Goal: Information Seeking & Learning: Learn about a topic

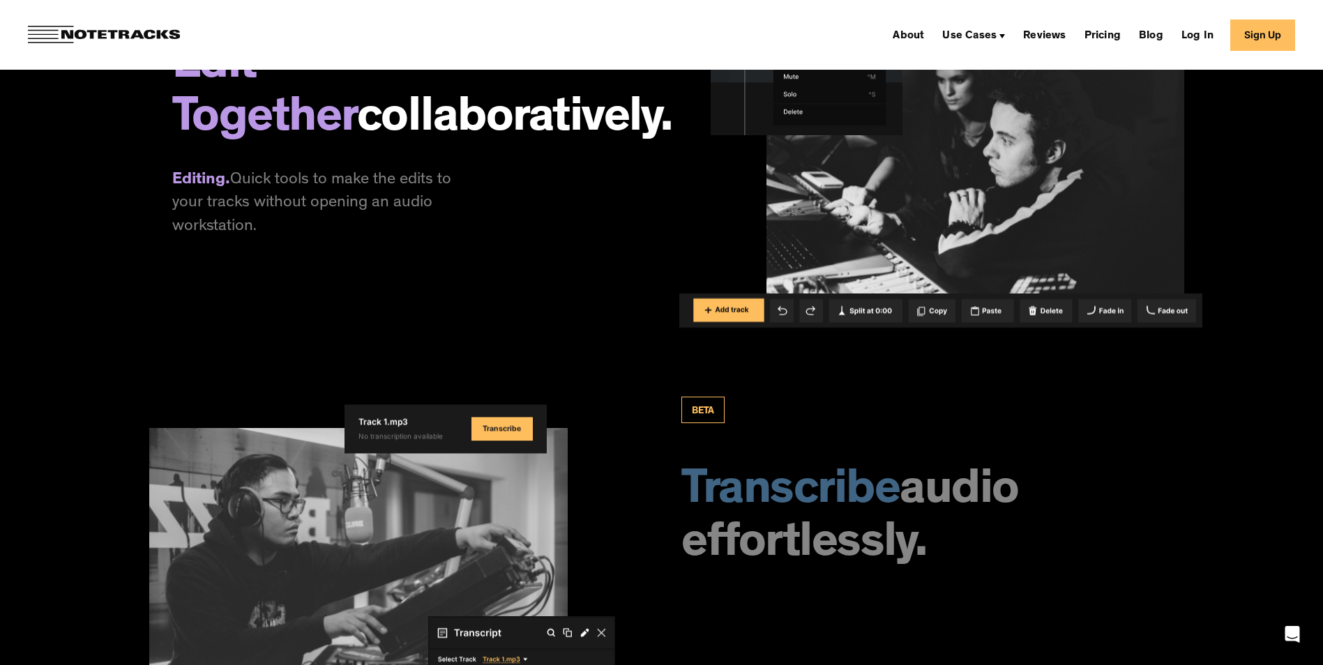
scroll to position [2511, 0]
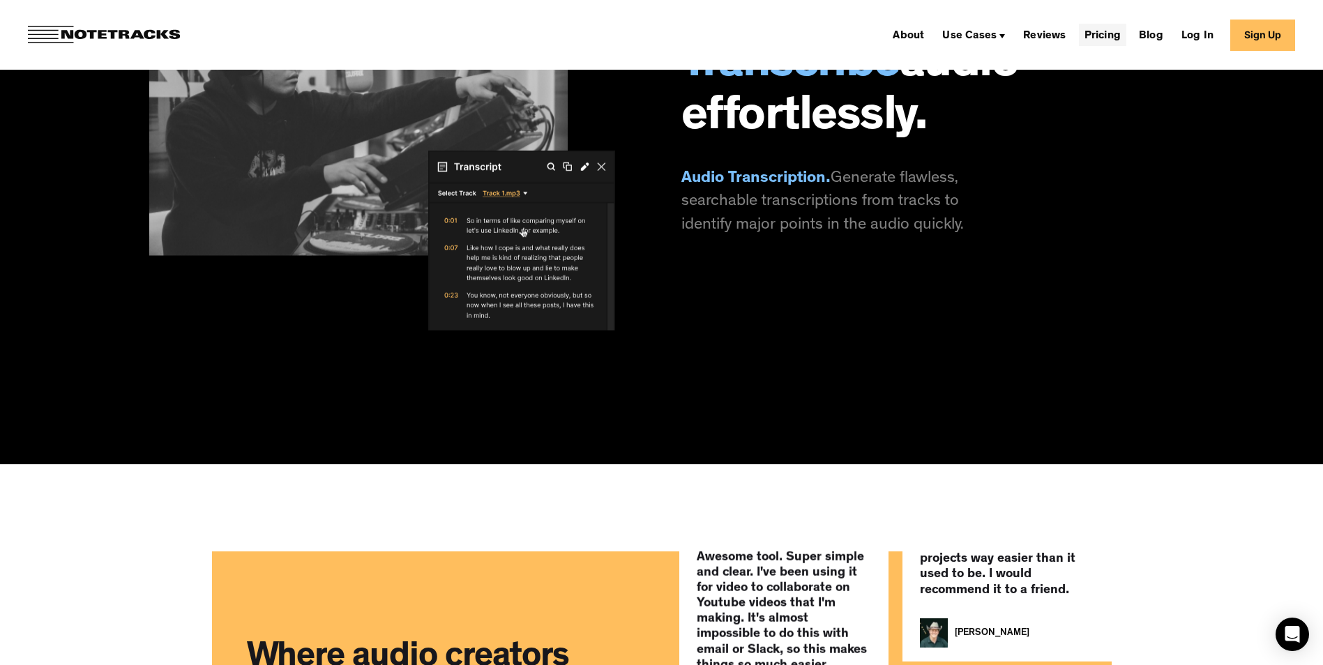
click at [1114, 32] on link "Pricing" at bounding box center [1102, 35] width 47 height 22
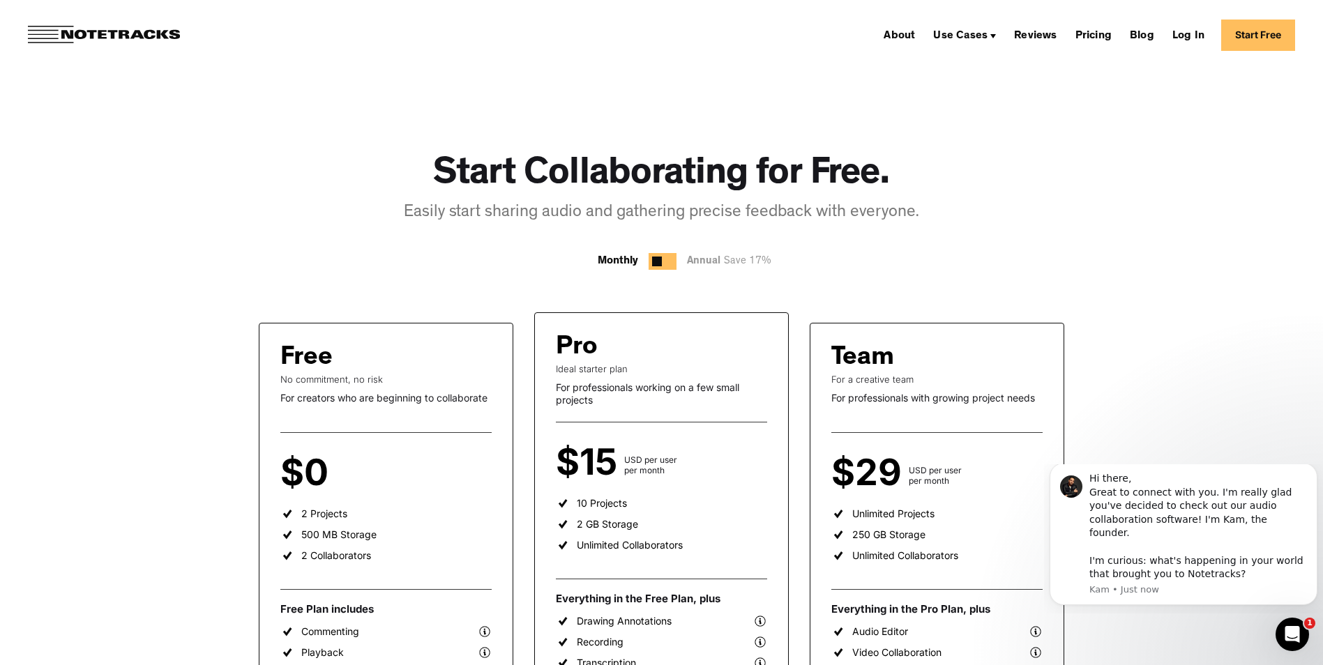
click at [1310, 471] on icon "Dismiss notification" at bounding box center [1314, 468] width 8 height 8
